Goal: Navigation & Orientation: Understand site structure

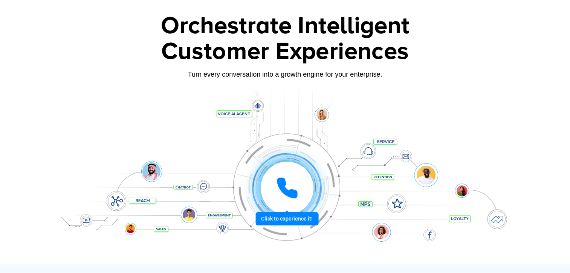
scroll to position [34, 0]
click at [289, 215] on div at bounding box center [287, 187] width 56 height 56
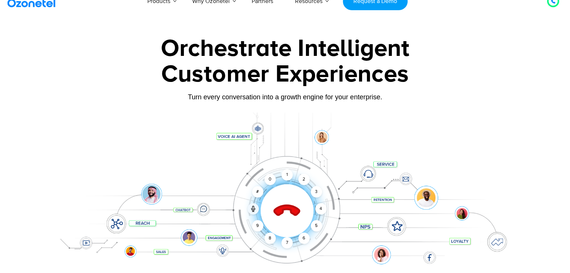
scroll to position [0, 0]
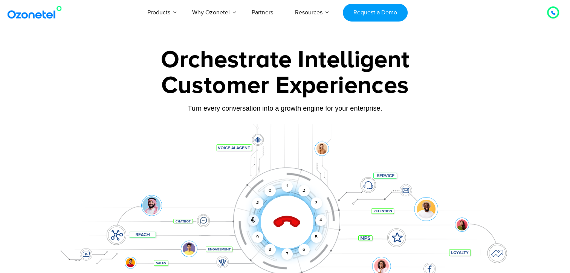
click at [286, 219] on icon at bounding box center [287, 222] width 26 height 26
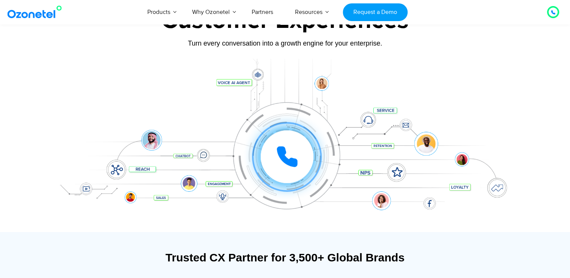
scroll to position [63, 0]
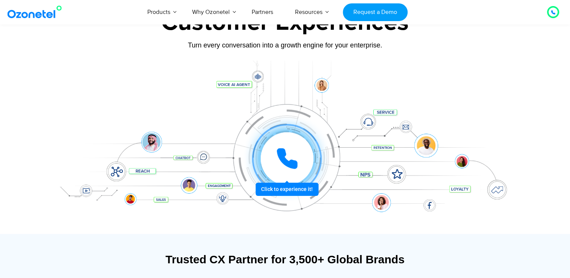
click at [291, 158] on icon at bounding box center [287, 158] width 23 height 23
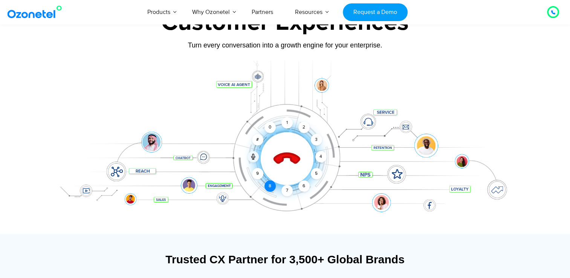
click at [268, 187] on div "8" at bounding box center [270, 186] width 11 height 11
click at [303, 127] on div "2" at bounding box center [304, 127] width 11 height 11
click at [552, 14] on icon at bounding box center [553, 12] width 5 height 5
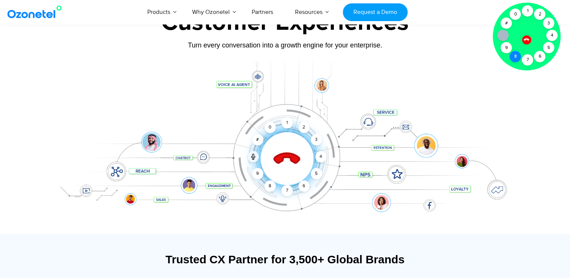
click at [515, 58] on div "8" at bounding box center [515, 56] width 11 height 11
